Goal: Task Accomplishment & Management: Manage account settings

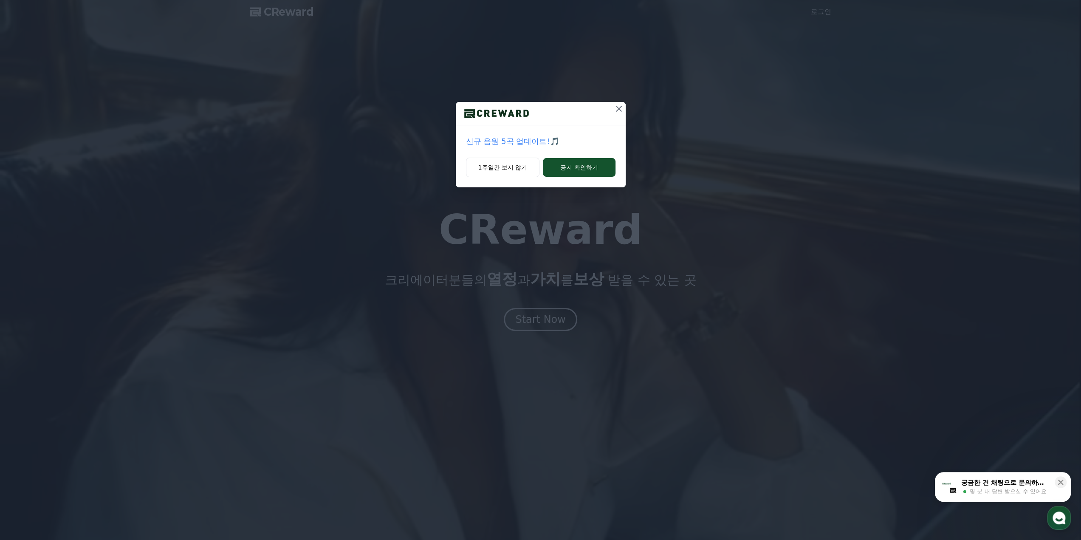
click at [617, 110] on icon at bounding box center [619, 109] width 6 height 6
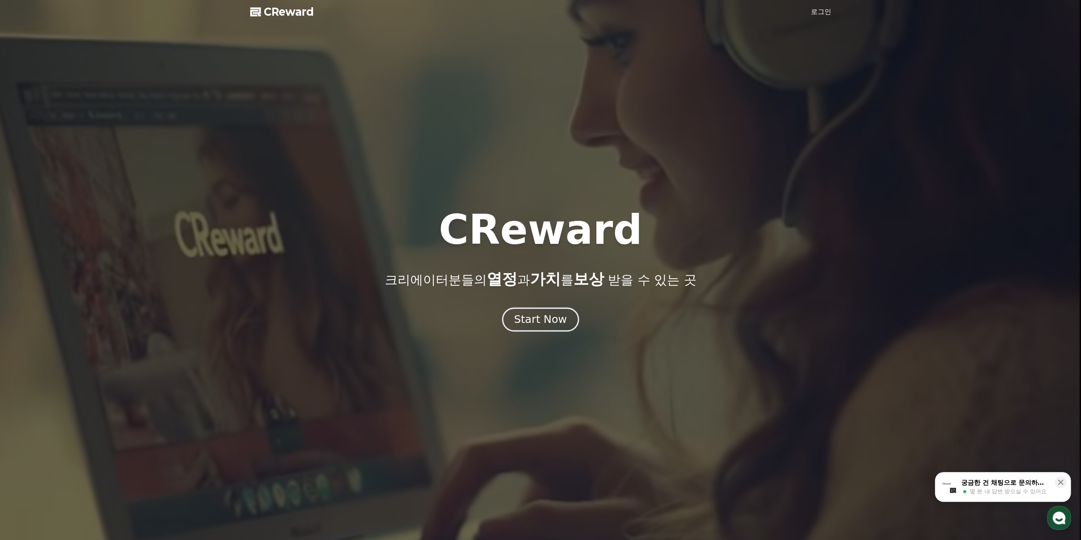
click at [531, 322] on div "Start Now" at bounding box center [540, 319] width 53 height 14
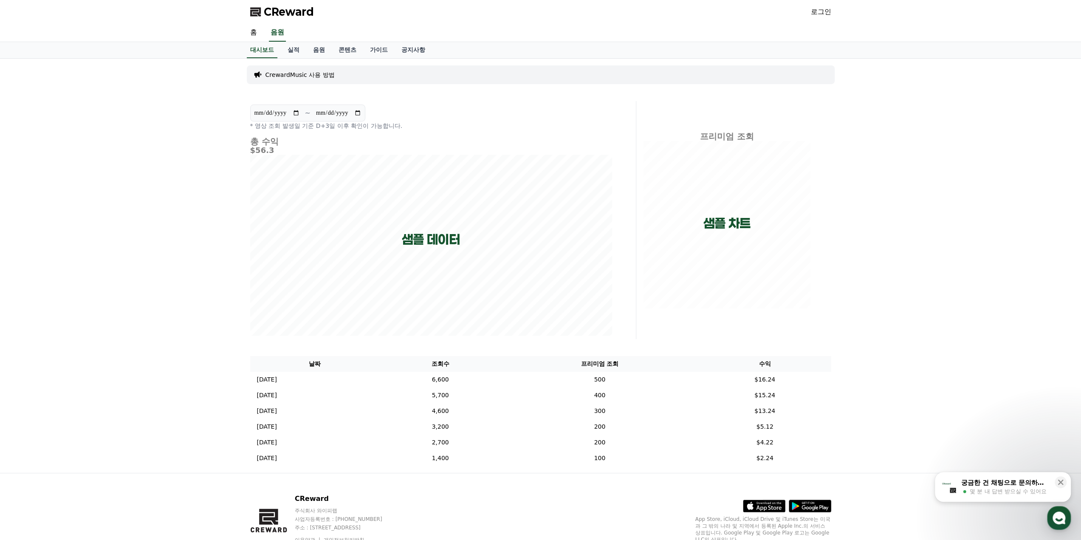
click at [826, 9] on link "로그인" at bounding box center [821, 12] width 20 height 10
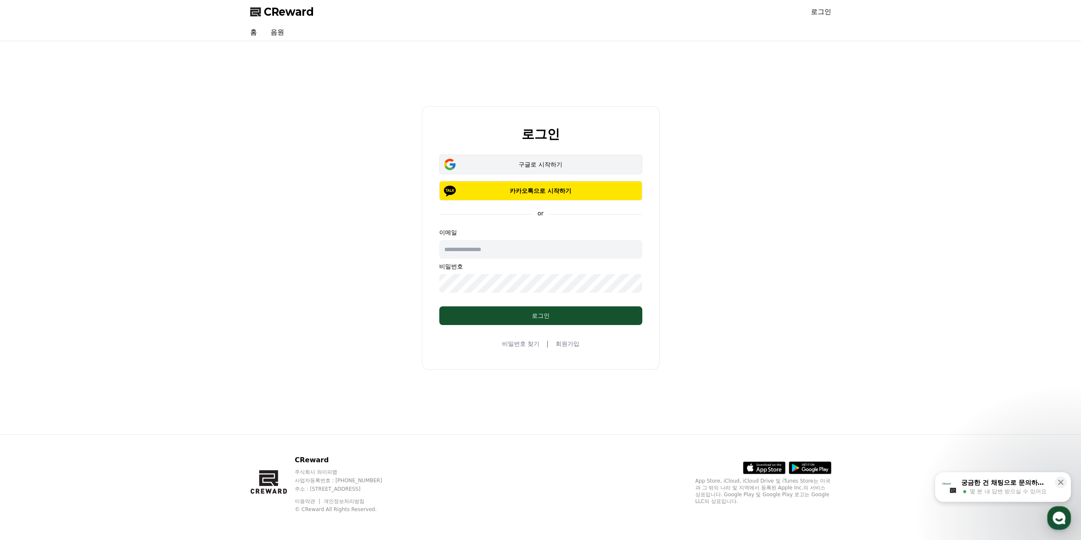
click at [607, 166] on div "구글로 시작하기" at bounding box center [541, 164] width 178 height 8
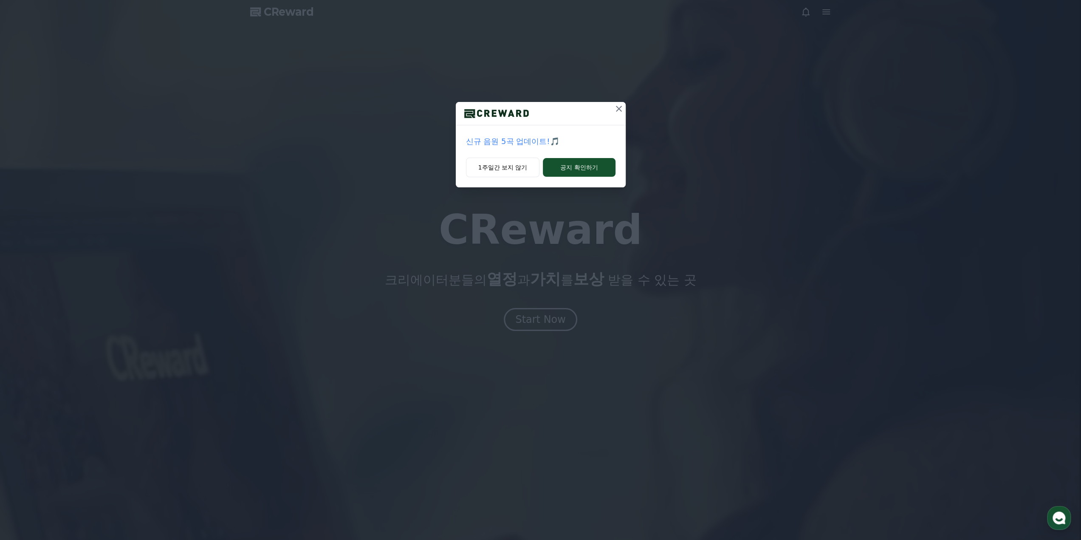
click at [617, 109] on icon at bounding box center [619, 109] width 6 height 6
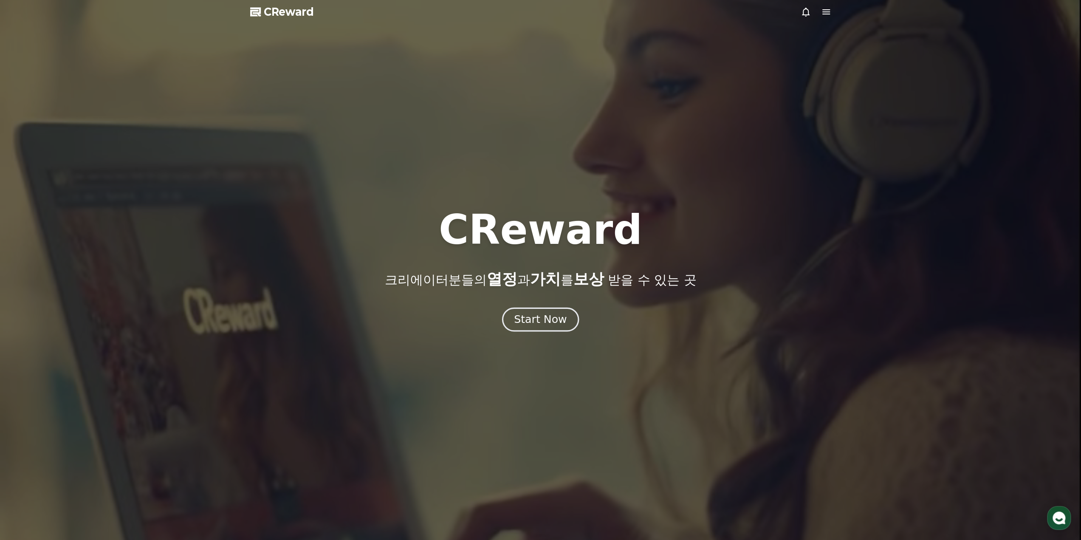
click at [530, 325] on div "Start Now" at bounding box center [540, 319] width 53 height 14
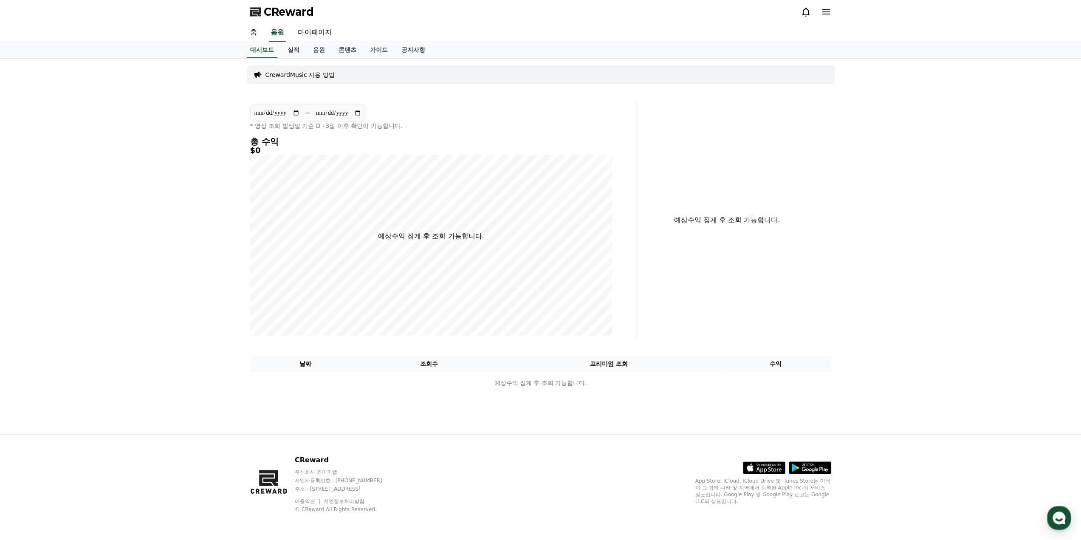
click at [254, 32] on link "홈" at bounding box center [253, 33] width 20 height 18
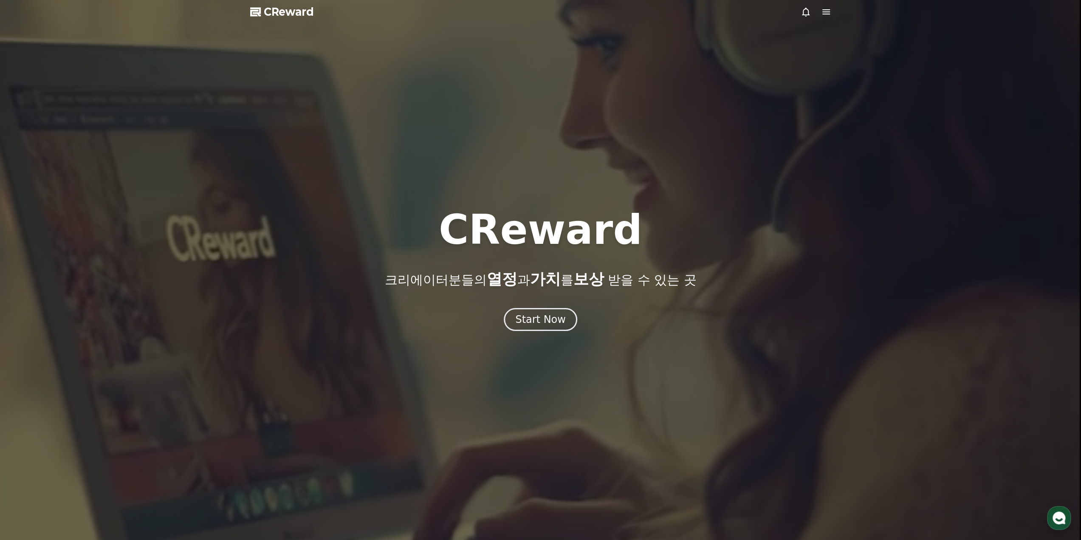
click at [829, 12] on icon at bounding box center [826, 11] width 8 height 5
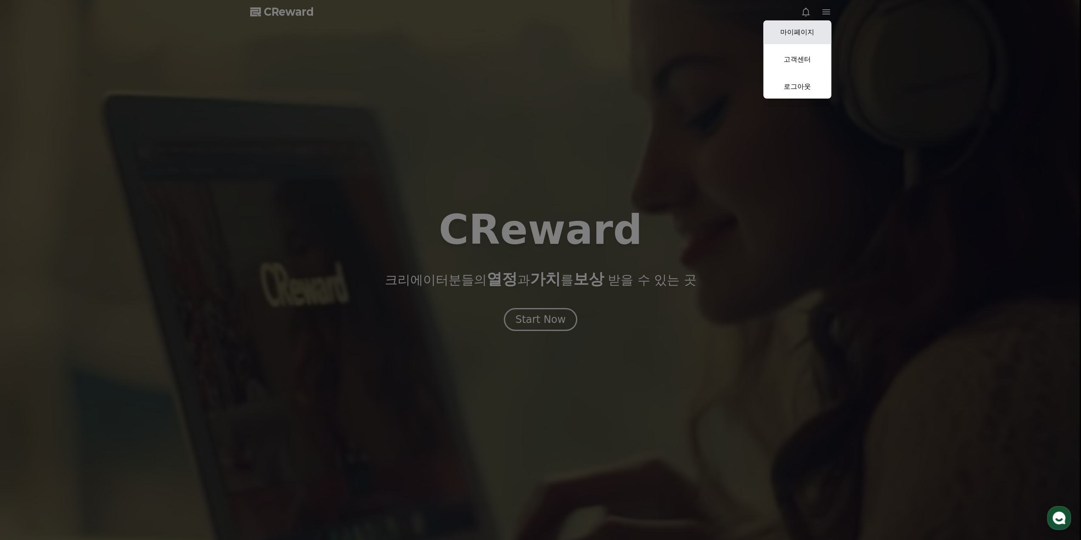
click at [794, 36] on link "마이페이지" at bounding box center [797, 32] width 68 height 24
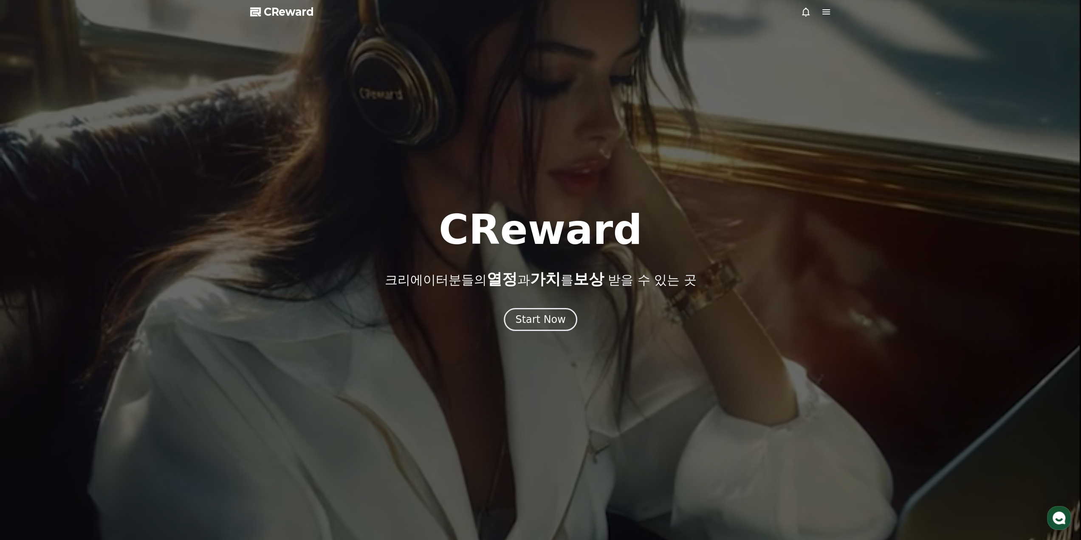
select select "**********"
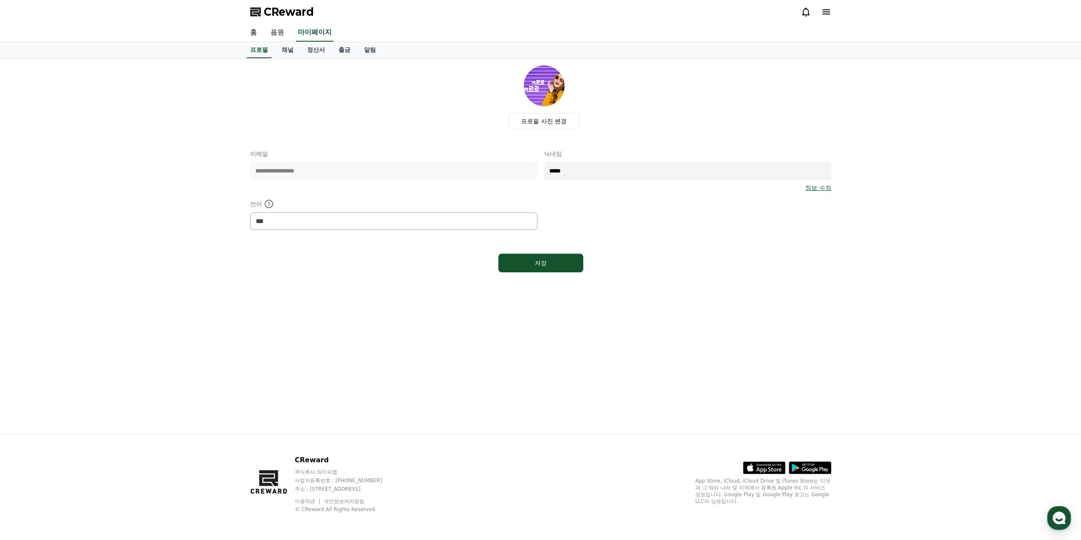
click at [675, 226] on div "**********" at bounding box center [540, 190] width 581 height 80
click at [291, 51] on link "채널" at bounding box center [287, 50] width 25 height 16
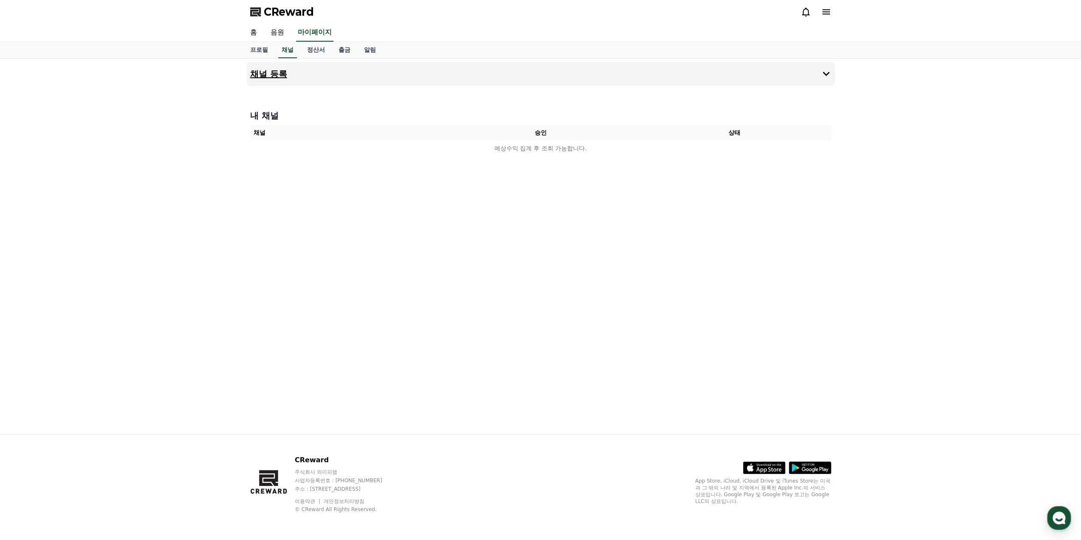
click at [291, 73] on button "채널 등록" at bounding box center [541, 74] width 588 height 24
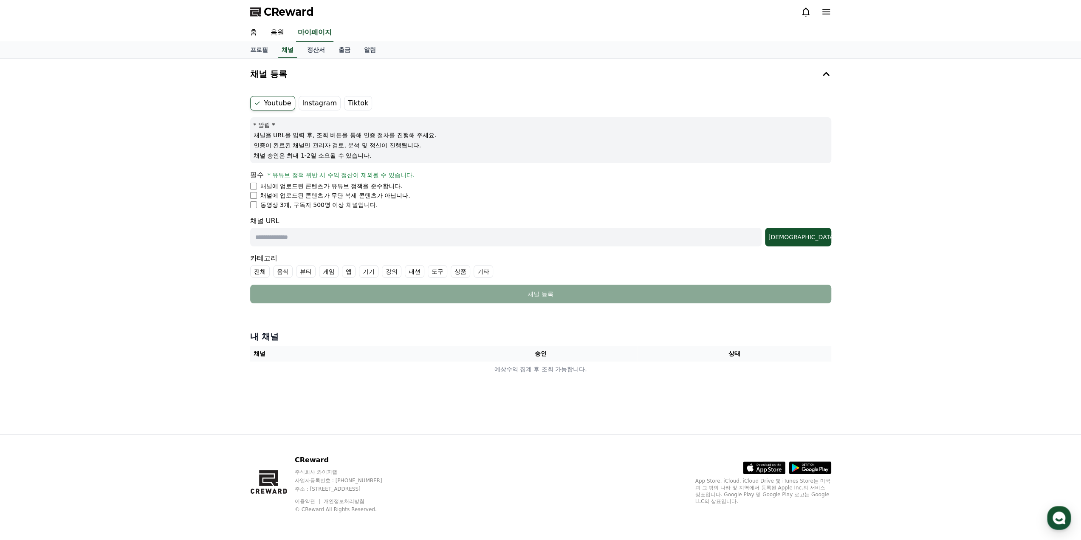
click at [316, 105] on label "Instagram" at bounding box center [320, 103] width 42 height 14
click at [318, 102] on label "Instagram" at bounding box center [320, 103] width 42 height 14
drag, startPoint x: 277, startPoint y: 186, endPoint x: 363, endPoint y: 187, distance: 85.8
click at [363, 187] on p "채널에 업로드된 콘텐츠가 유튜브 정책을 준수합니다." at bounding box center [331, 186] width 142 height 8
drag, startPoint x: 275, startPoint y: 196, endPoint x: 389, endPoint y: 197, distance: 114.3
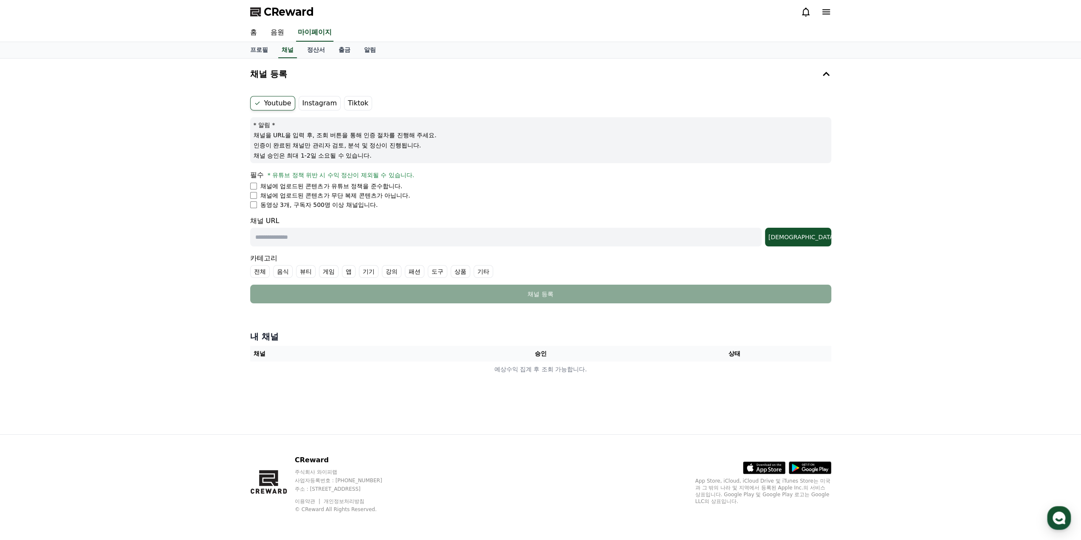
click at [389, 197] on p "채널에 업로드된 콘텐츠가 무단 복제 콘텐츠가 아닙니다." at bounding box center [335, 195] width 150 height 8
drag, startPoint x: 271, startPoint y: 206, endPoint x: 361, endPoint y: 204, distance: 90.1
click at [361, 204] on p "동영상 3개, 구독자 500명 이상 채널입니다." at bounding box center [319, 204] width 118 height 8
click at [425, 214] on form "Youtube Instagram Tiktok * 알림 * 채널을 URL을 입력 후, 조회 버튼을 통해 인증 절차를 진행해 주세요. 인증이 완료…" at bounding box center [540, 199] width 581 height 207
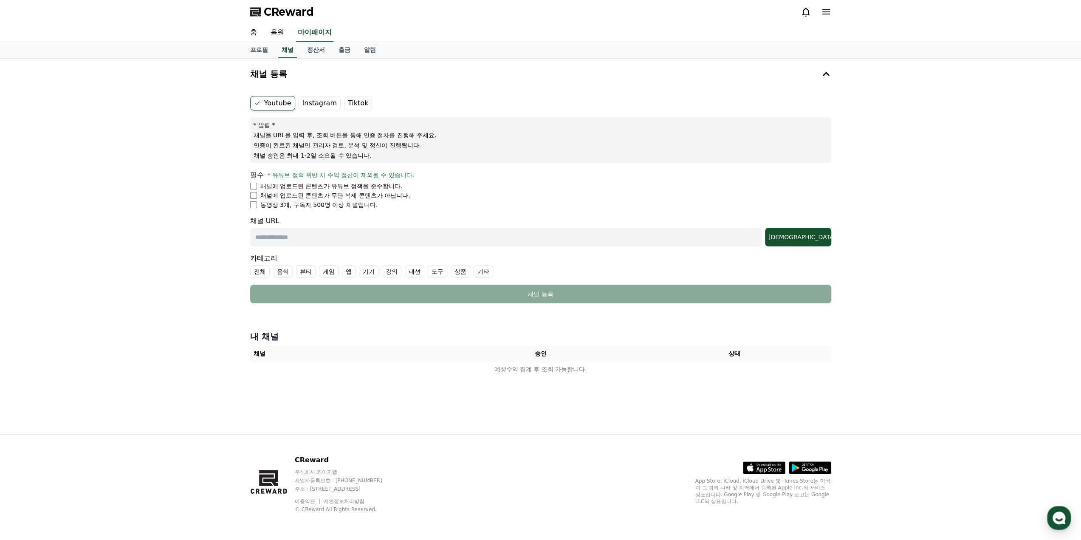
click at [224, 294] on div "채널 등록 Youtube Instagram Tiktok * 알림 * 채널을 URL을 입력 후, 조회 버튼을 통해 인증 절차를 진행해 주세요. …" at bounding box center [540, 246] width 1081 height 375
click at [355, 103] on label "Tiktok" at bounding box center [358, 103] width 28 height 14
click at [158, 107] on div "채널 등록 Youtube Instagram Tiktok * 알림 * 채널을 URL을 입력 후, 조회 버튼을 통해 인증 절차를 진행해 주세요. …" at bounding box center [540, 246] width 1081 height 375
click at [164, 228] on div "채널 등록 Youtube Instagram Tiktok * 알림 * 채널을 URL을 입력 후, 조회 버튼을 통해 인증 절차를 진행해 주세요. …" at bounding box center [540, 246] width 1081 height 375
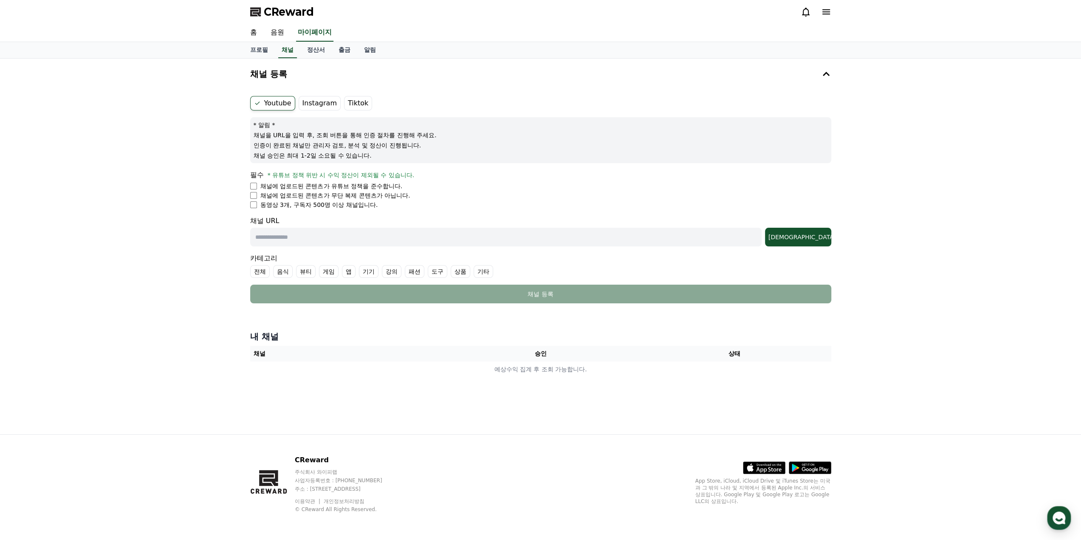
drag, startPoint x: 324, startPoint y: 174, endPoint x: 387, endPoint y: 171, distance: 62.5
click at [387, 172] on span "* 유튜브 정책 위반 시 수익 정산이 제외될 수 있습니다." at bounding box center [341, 175] width 147 height 7
drag, startPoint x: 302, startPoint y: 187, endPoint x: 370, endPoint y: 185, distance: 68.4
click at [370, 185] on p "채널에 업로드된 콘텐츠가 유튜브 정책을 준수합니다." at bounding box center [331, 186] width 142 height 8
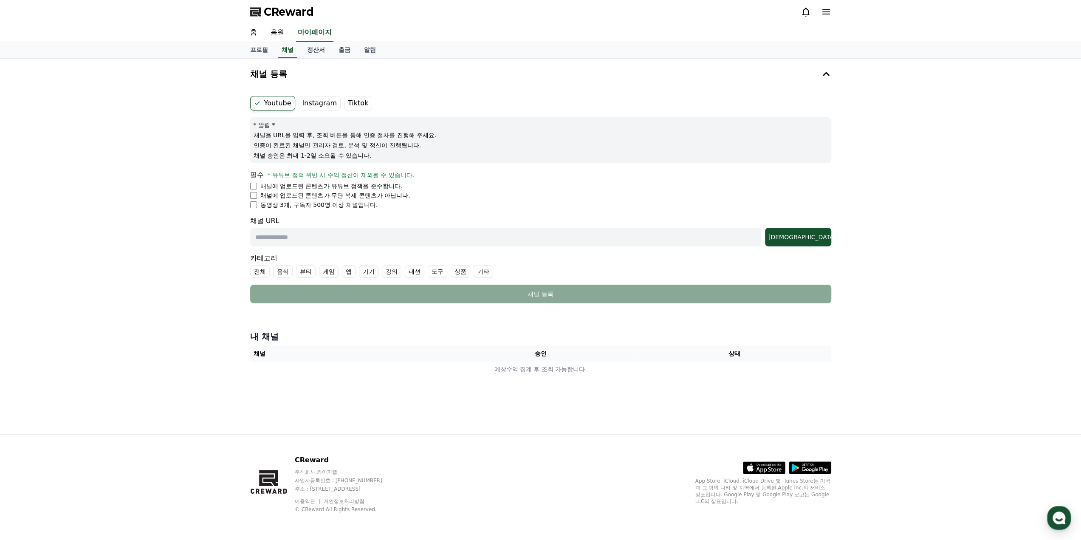
drag, startPoint x: 308, startPoint y: 194, endPoint x: 370, endPoint y: 193, distance: 61.6
click at [370, 193] on p "채널에 업로드된 콘텐츠가 무단 복제 콘텐츠가 아닙니다." at bounding box center [335, 195] width 150 height 8
drag, startPoint x: 305, startPoint y: 203, endPoint x: 349, endPoint y: 203, distance: 44.2
click at [349, 203] on p "동영상 3개, 구독자 500명 이상 채널입니다." at bounding box center [319, 204] width 118 height 8
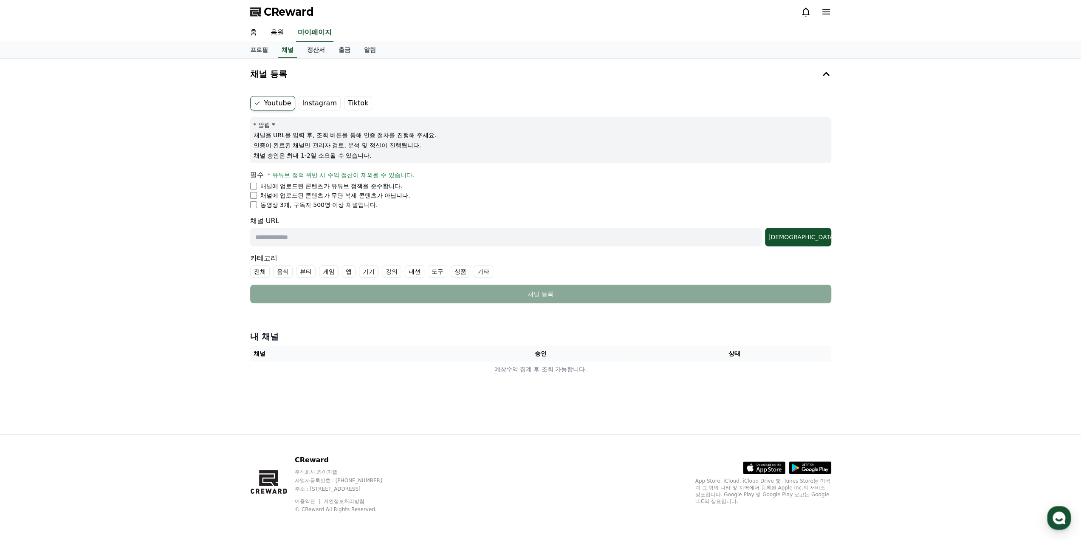
drag, startPoint x: 270, startPoint y: 184, endPoint x: 359, endPoint y: 183, distance: 89.2
click at [359, 183] on p "채널에 업로드된 콘텐츠가 유튜브 정책을 준수합니다." at bounding box center [331, 186] width 142 height 8
drag, startPoint x: 274, startPoint y: 196, endPoint x: 374, endPoint y: 192, distance: 100.7
click at [374, 192] on p "채널에 업로드된 콘텐츠가 무단 복제 콘텐츠가 아닙니다." at bounding box center [335, 195] width 150 height 8
drag, startPoint x: 269, startPoint y: 204, endPoint x: 347, endPoint y: 205, distance: 78.2
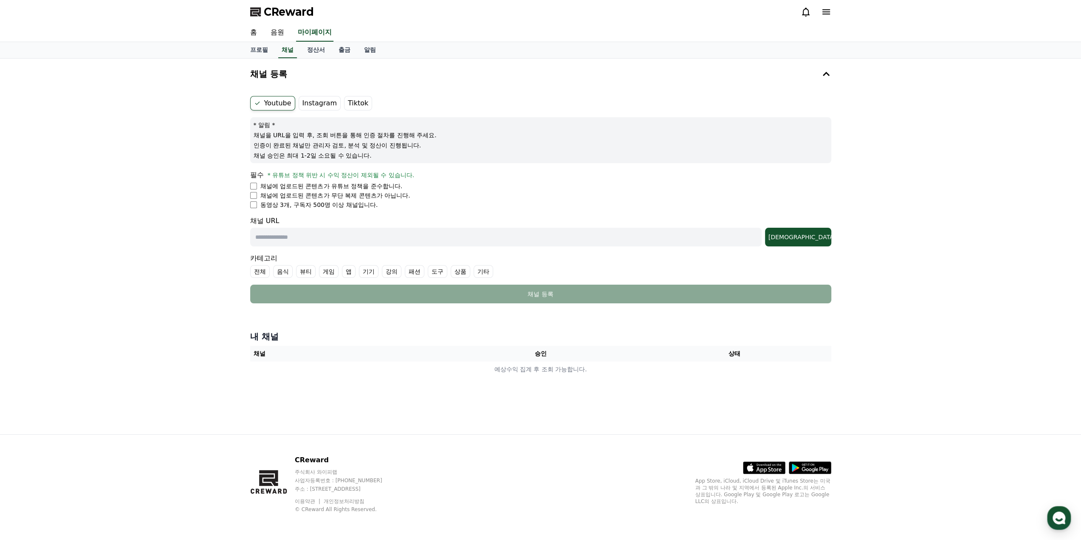
click at [347, 205] on p "동영상 3개, 구독자 500명 이상 채널입니다." at bounding box center [319, 204] width 118 height 8
click at [188, 244] on div "채널 등록 Youtube Instagram Tiktok * 알림 * 채널을 URL을 입력 후, 조회 버튼을 통해 인증 절차를 진행해 주세요. …" at bounding box center [540, 246] width 1081 height 375
click at [296, 13] on span "CReward" at bounding box center [289, 12] width 50 height 14
